Goal: Information Seeking & Learning: Learn about a topic

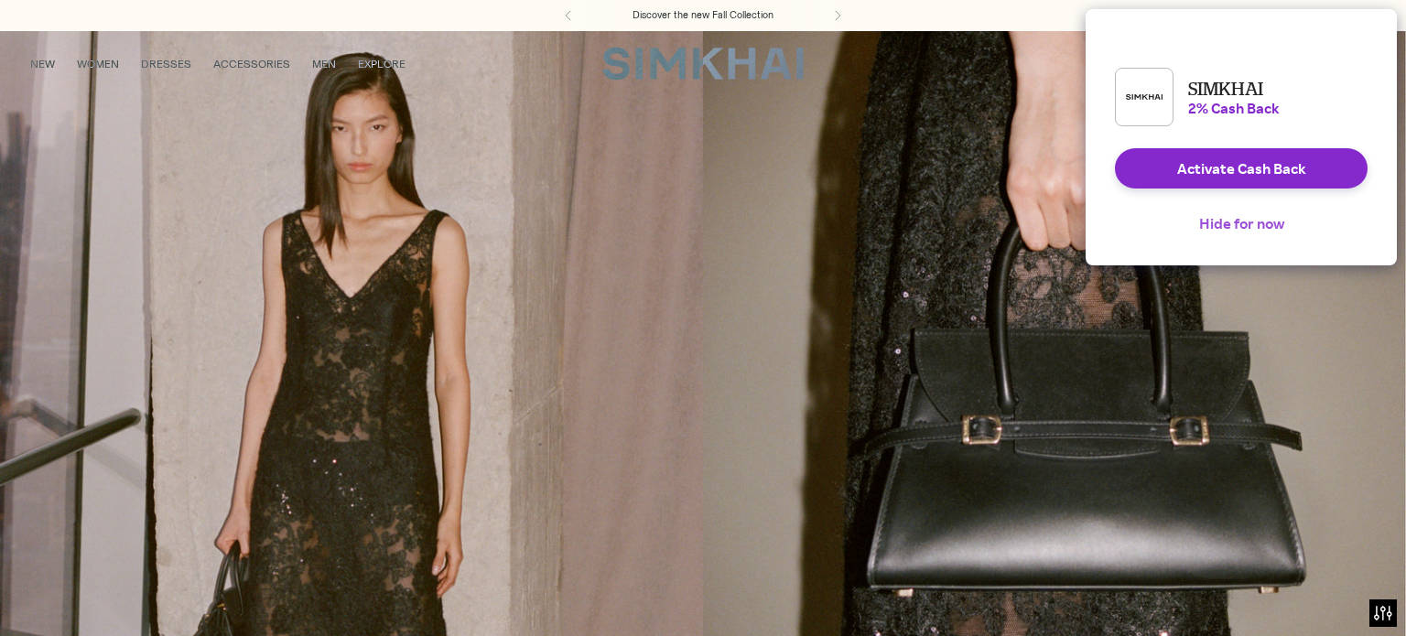
click at [1238, 242] on button "Hide for now" at bounding box center [1242, 223] width 114 height 40
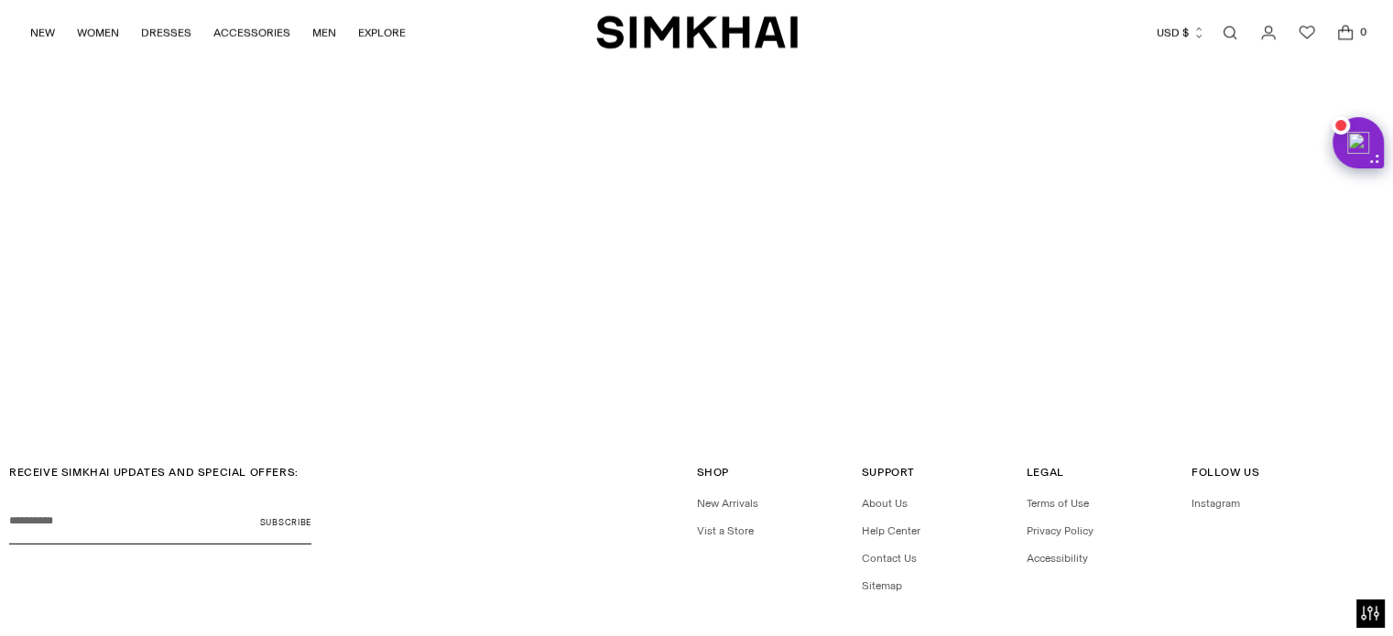
scroll to position [5157, 0]
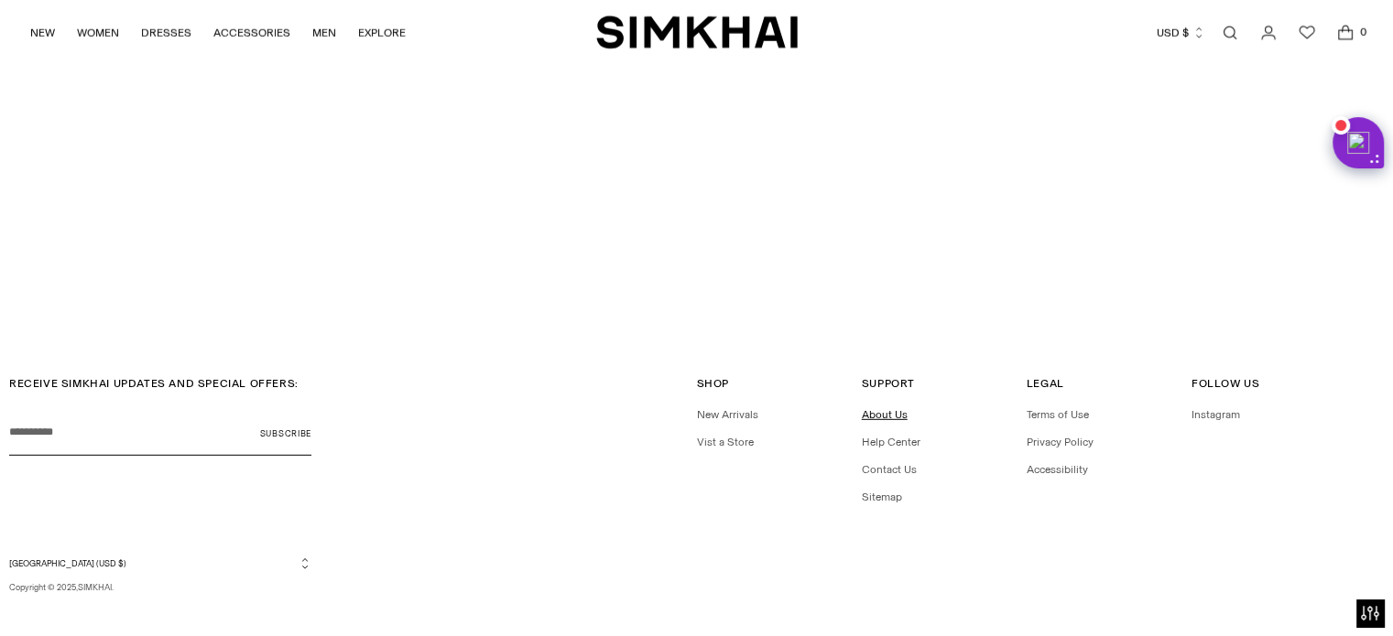
click at [891, 408] on link "About Us" at bounding box center [885, 414] width 46 height 13
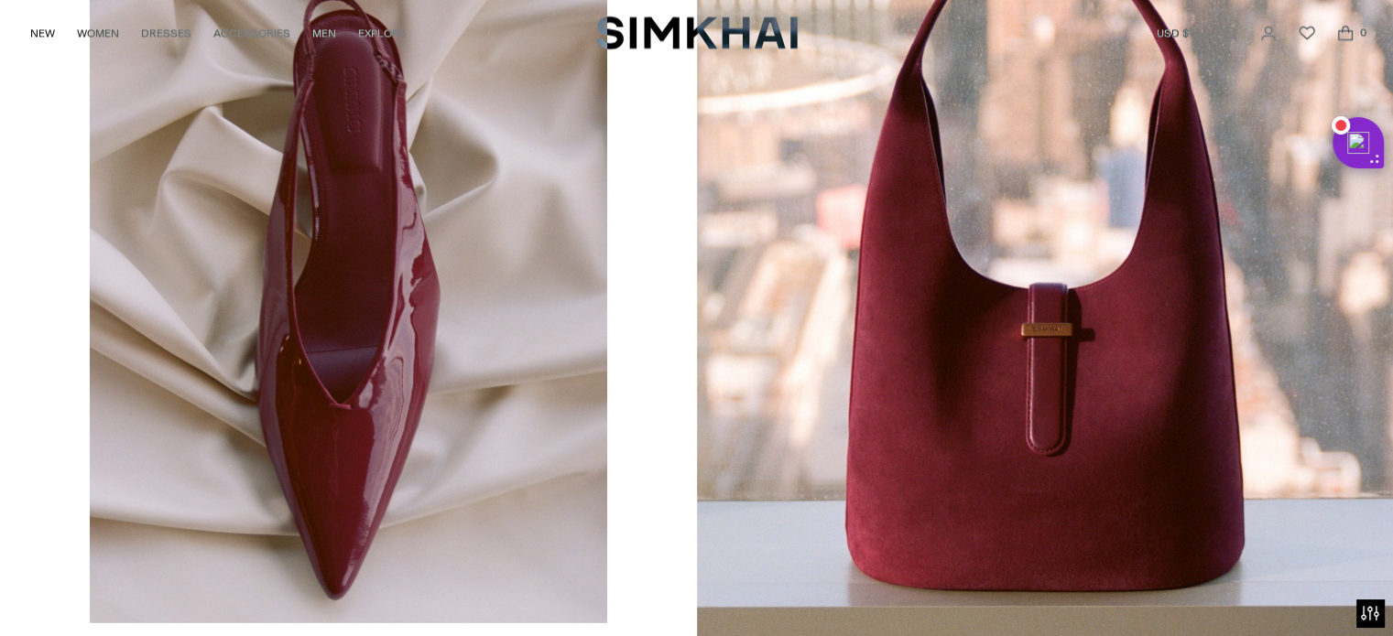
scroll to position [3092, 0]
